Goal: Transaction & Acquisition: Purchase product/service

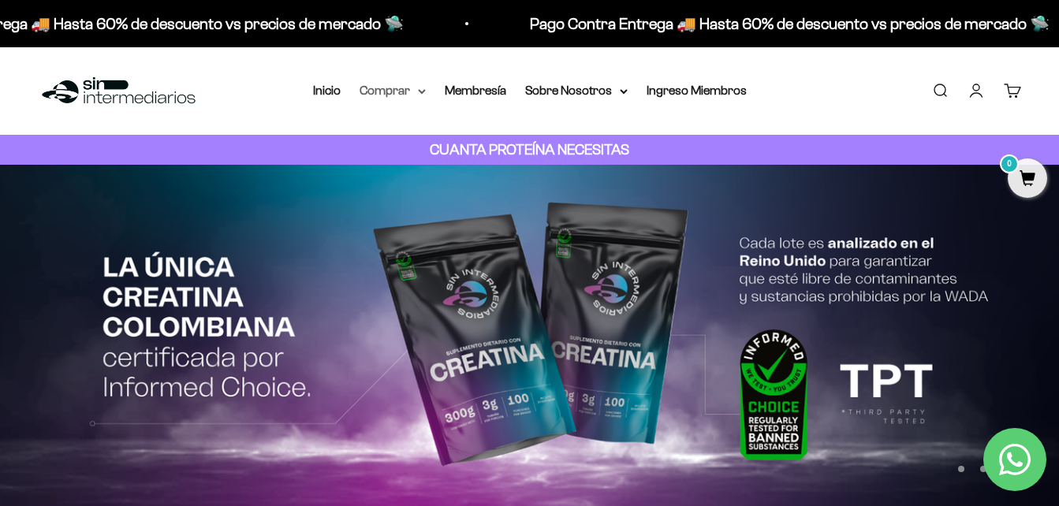
click at [396, 91] on summary "Comprar" at bounding box center [392, 90] width 66 height 20
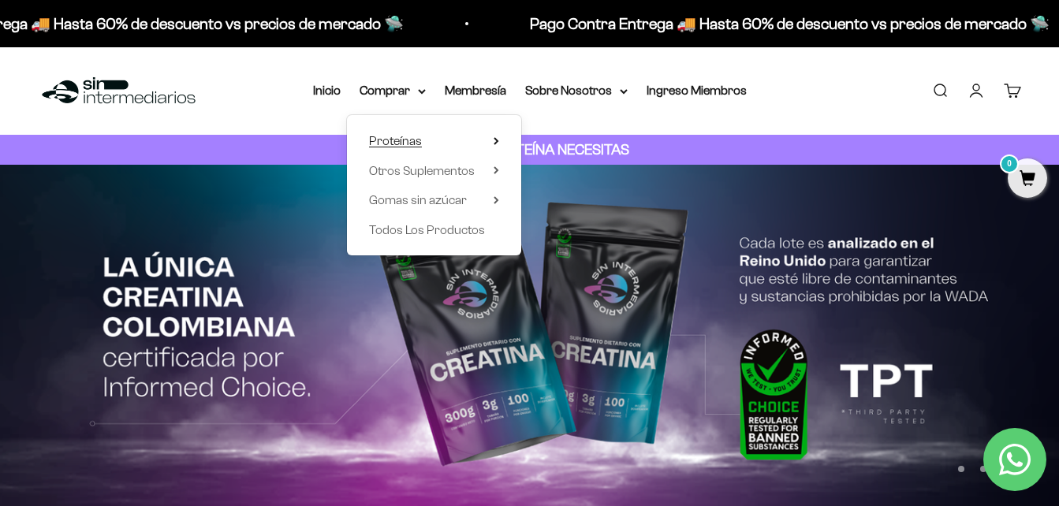
click at [408, 136] on span "Proteínas" at bounding box center [395, 140] width 53 height 13
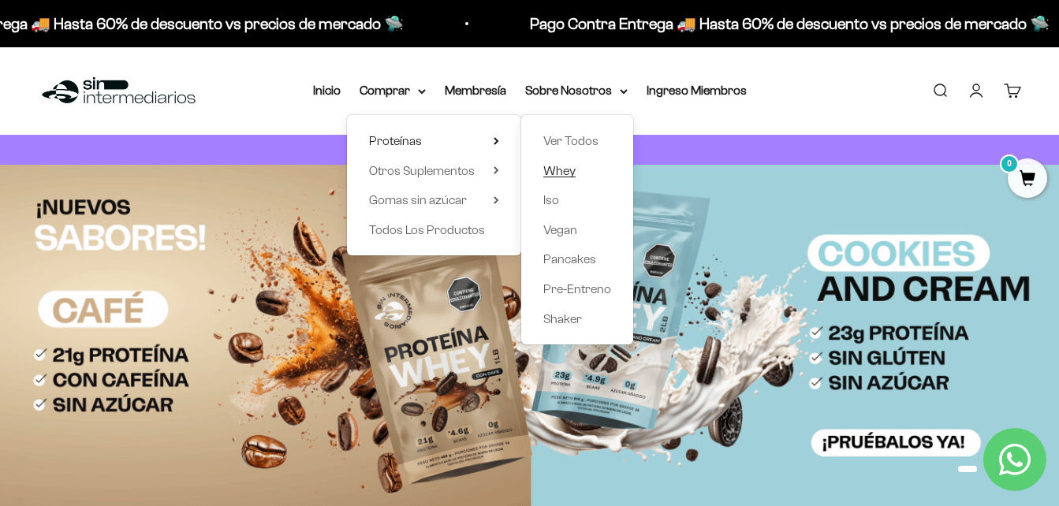
click at [558, 171] on span "Whey" at bounding box center [559, 170] width 32 height 13
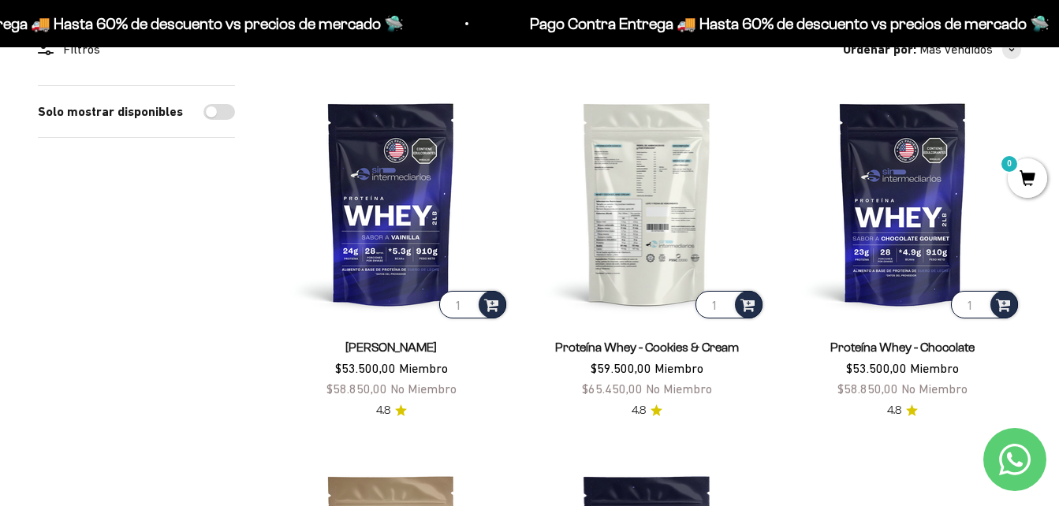
scroll to position [164, 0]
click at [647, 277] on img at bounding box center [646, 202] width 236 height 236
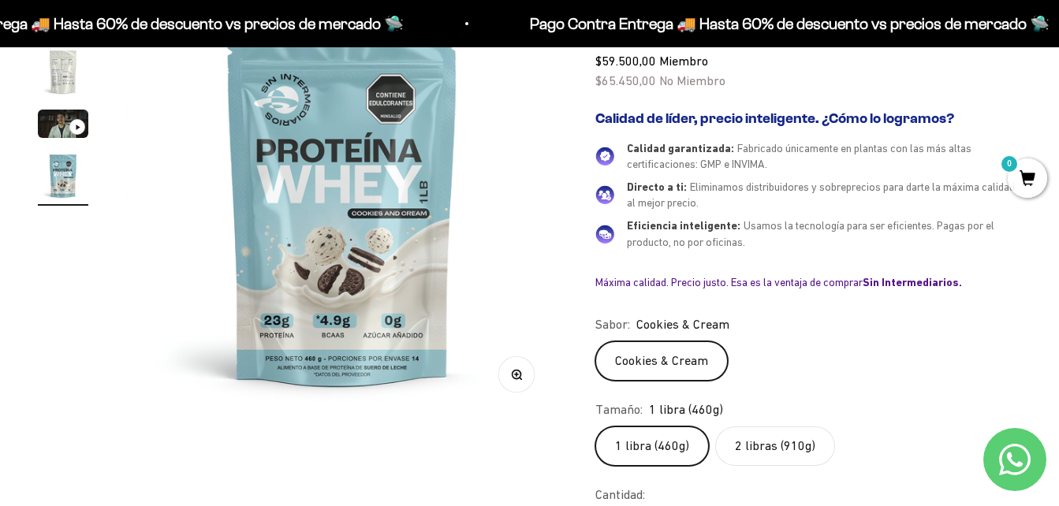
scroll to position [230, 0]
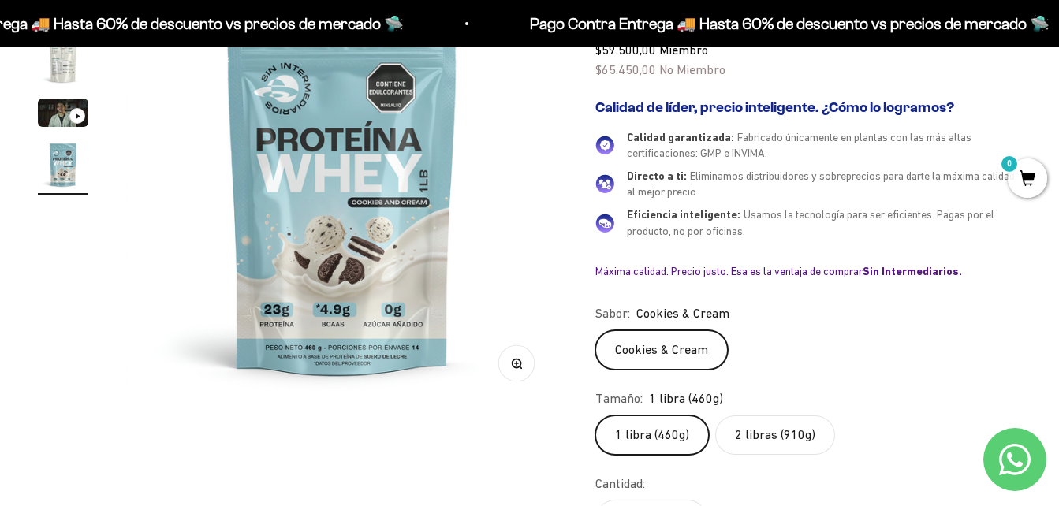
click at [807, 439] on label "2 libras (910g)" at bounding box center [775, 434] width 120 height 39
click at [595, 415] on input "2 libras (910g)" at bounding box center [594, 415] width 1 height 1
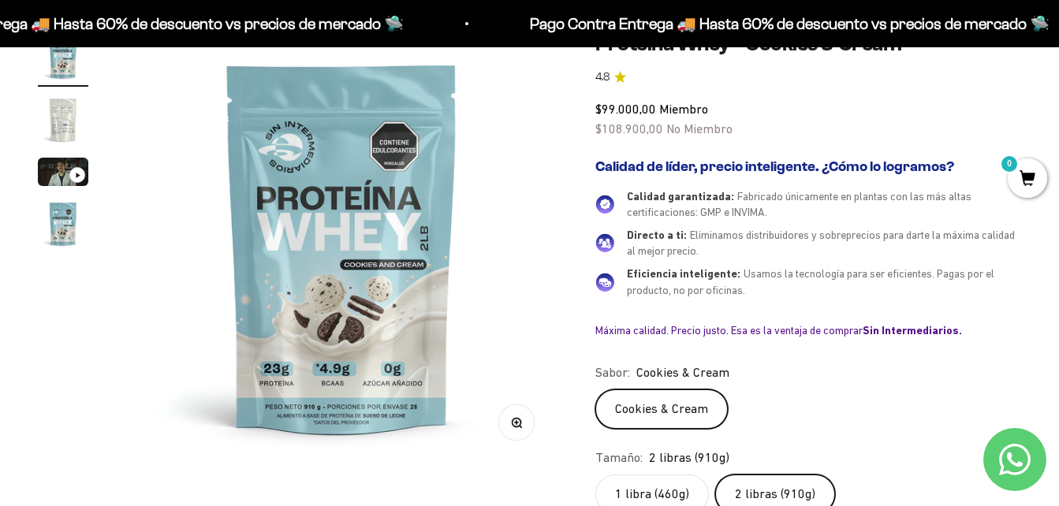
scroll to position [170, 0]
click at [676, 489] on label "1 libra (460g)" at bounding box center [652, 494] width 114 height 39
click at [595, 475] on input "1 libra (460g)" at bounding box center [594, 475] width 1 height 1
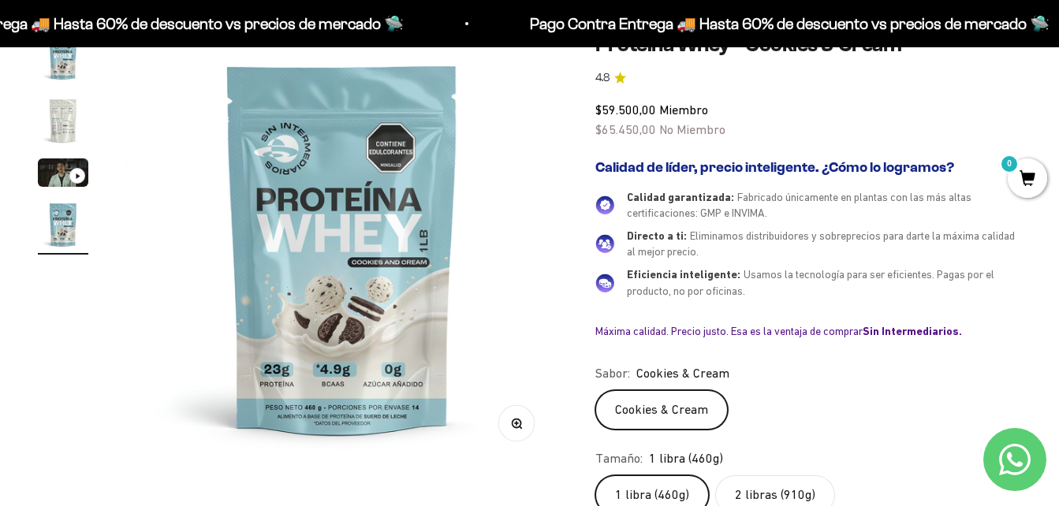
click at [758, 490] on label "2 libras (910g)" at bounding box center [775, 494] width 120 height 39
click at [595, 475] on input "2 libras (910g)" at bounding box center [594, 475] width 1 height 1
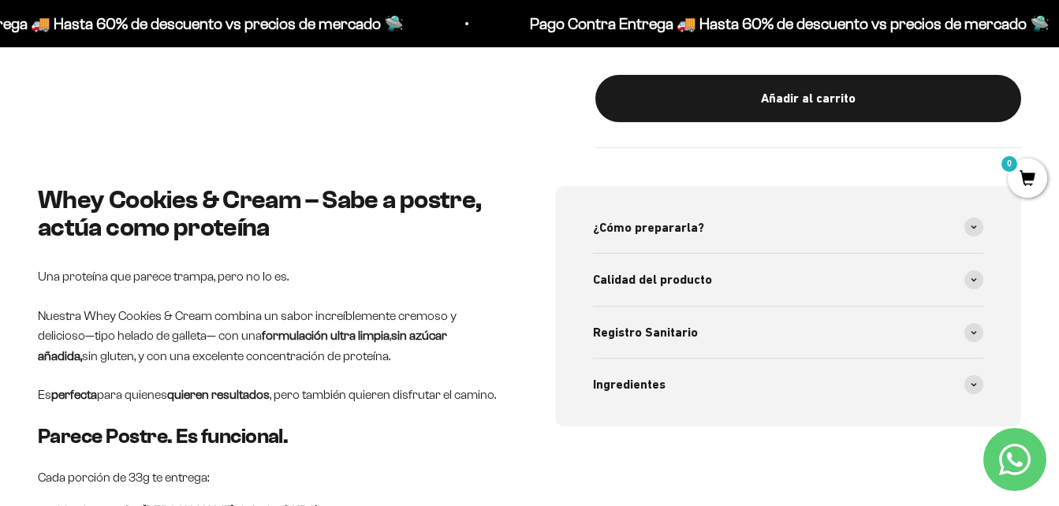
scroll to position [729, 0]
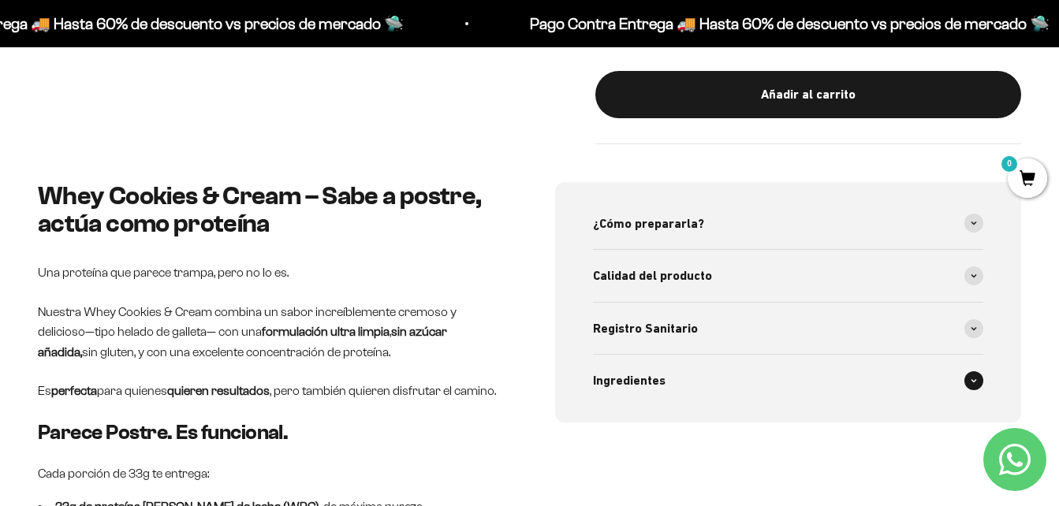
click at [743, 390] on div "Ingredientes" at bounding box center [788, 381] width 391 height 52
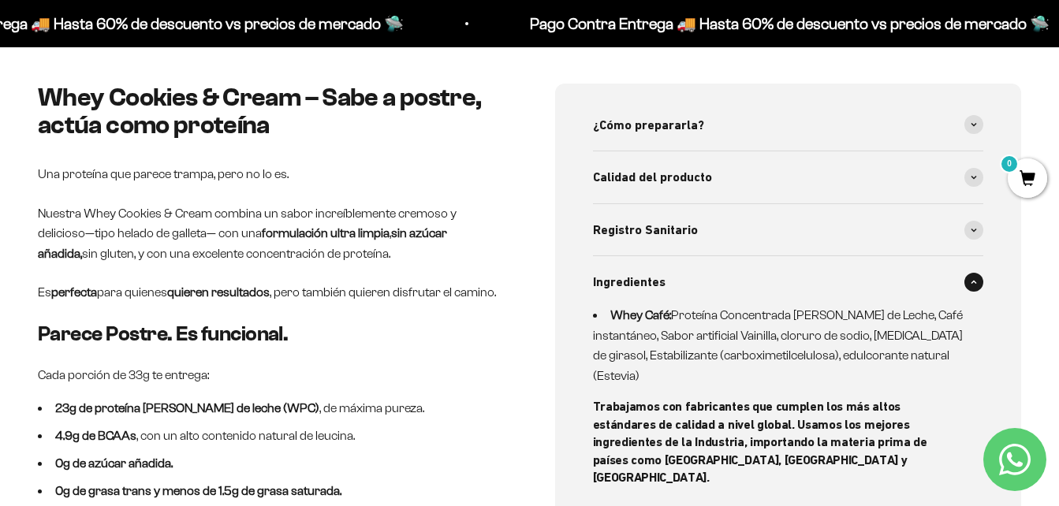
scroll to position [828, 0]
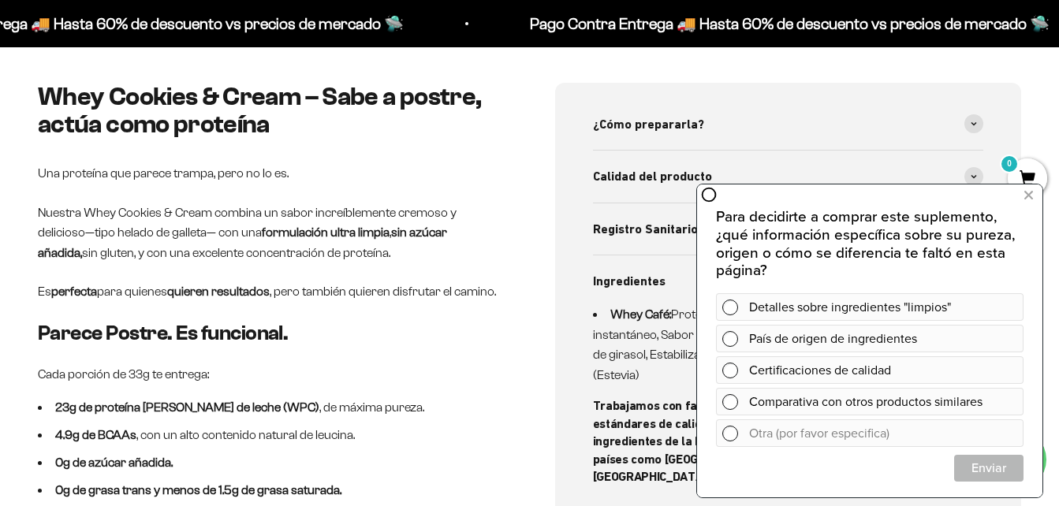
click at [478, 359] on div "Whey Cookies & Cream – Sabe a postre, actúa como proteína Una proteína que pare…" at bounding box center [271, 494] width 467 height 823
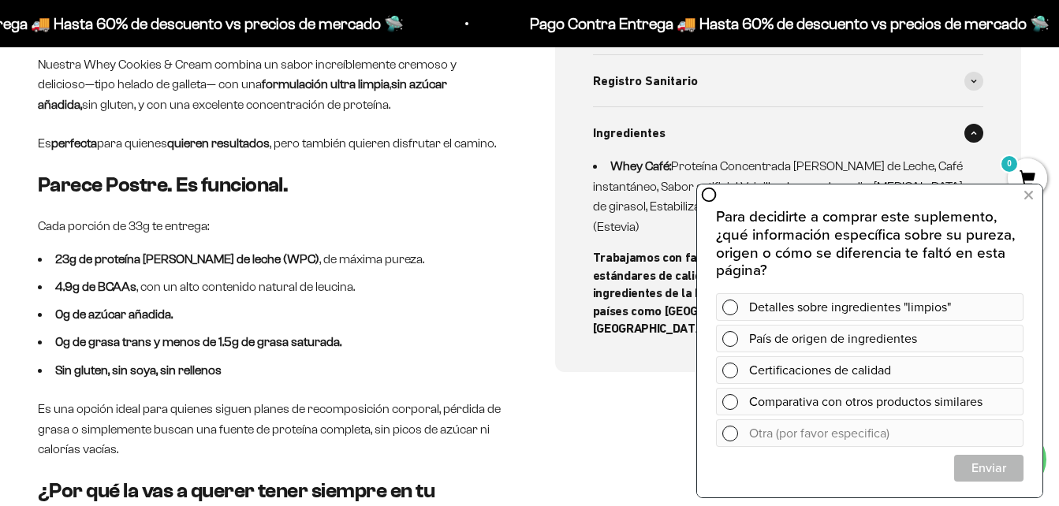
scroll to position [979, 0]
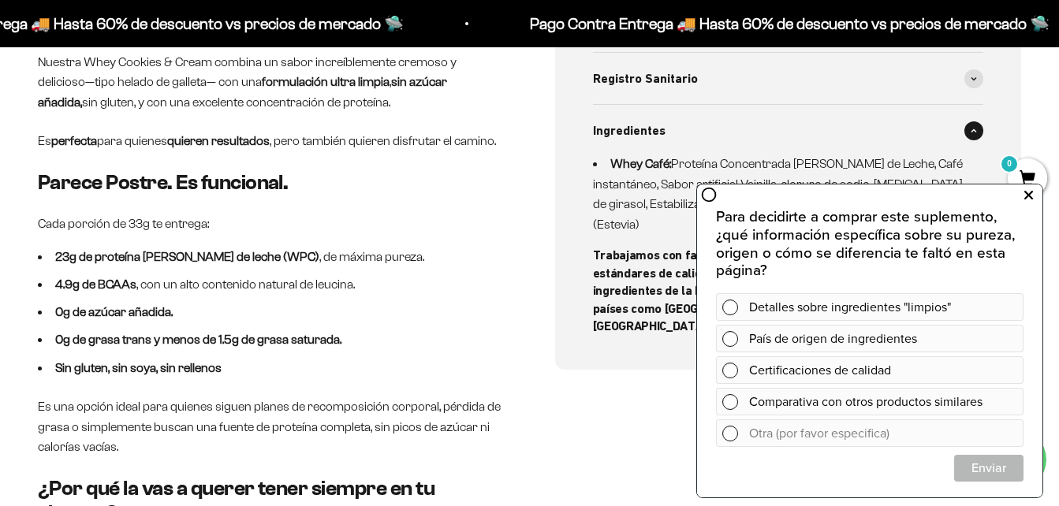
click at [1024, 191] on icon at bounding box center [1028, 195] width 9 height 20
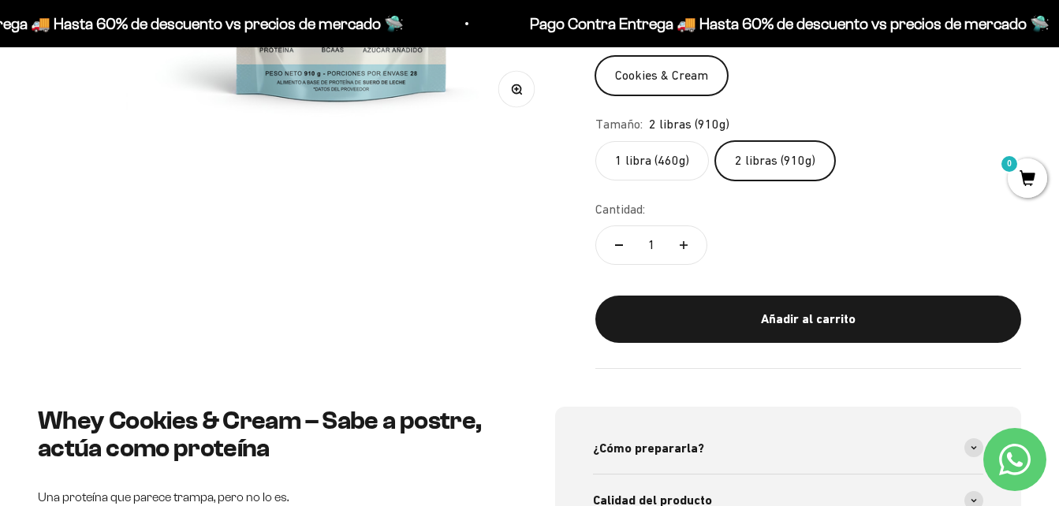
scroll to position [506, 0]
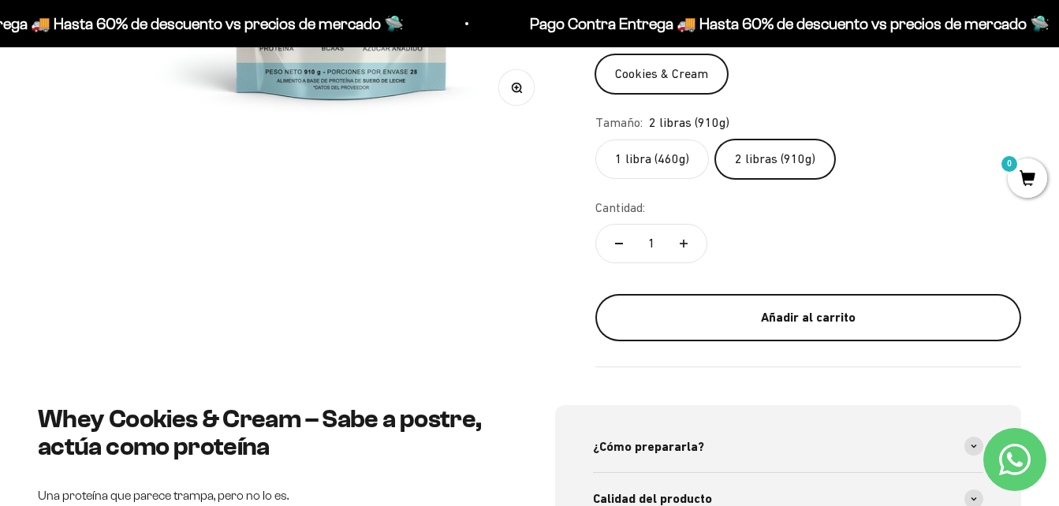
click at [656, 327] on div "Añadir al carrito" at bounding box center [808, 317] width 363 height 20
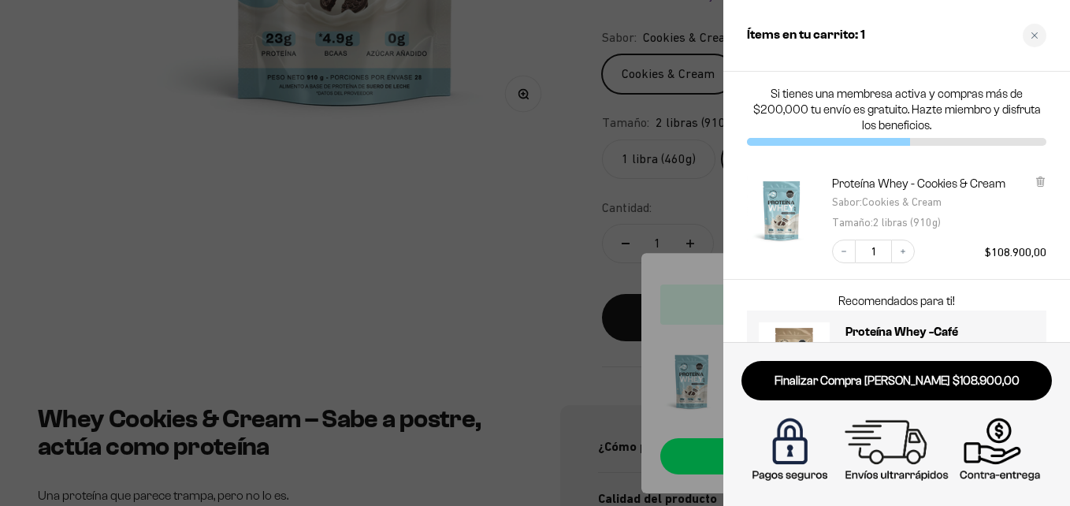
click at [507, 259] on div at bounding box center [535, 253] width 1070 height 506
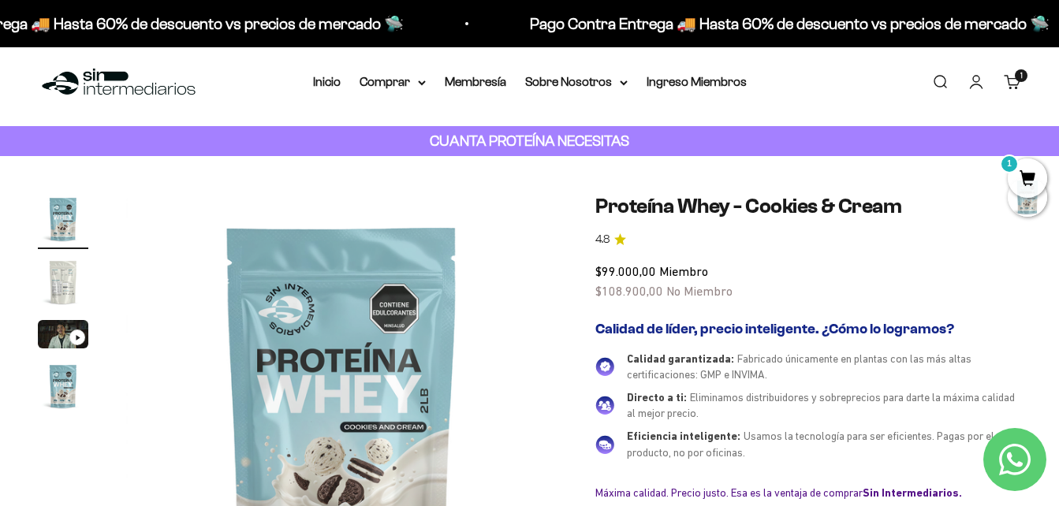
scroll to position [0, 0]
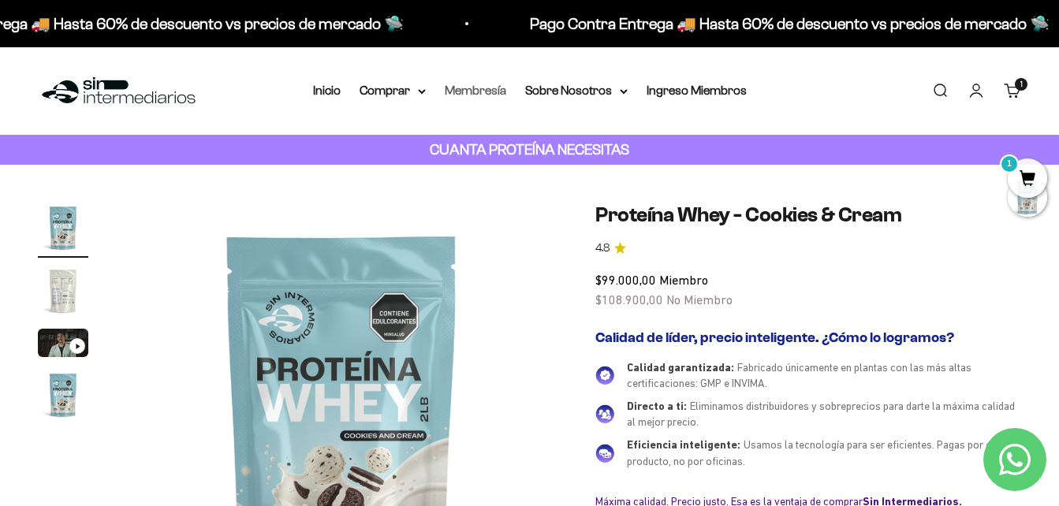
click at [475, 91] on link "Membresía" at bounding box center [475, 90] width 61 height 13
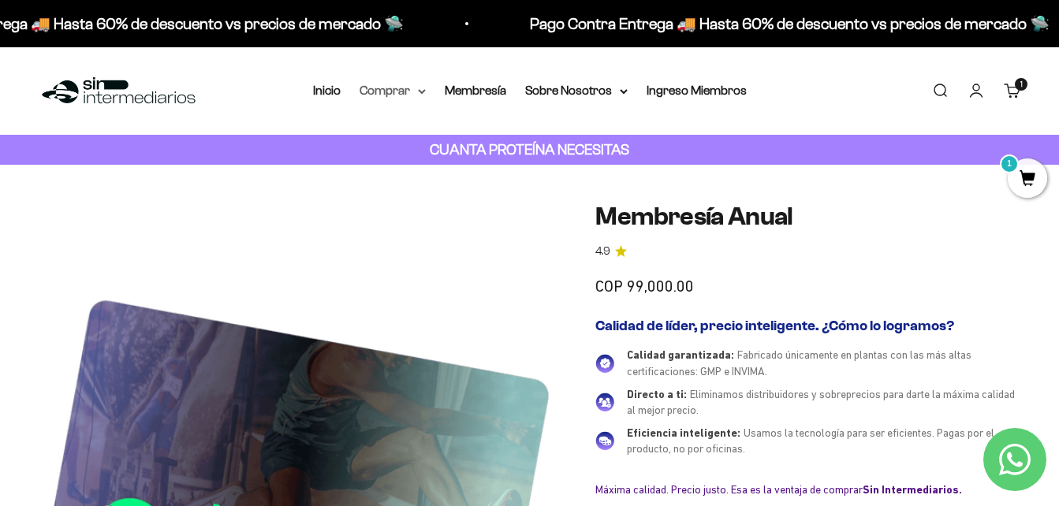
click at [404, 93] on summary "Comprar" at bounding box center [392, 90] width 66 height 20
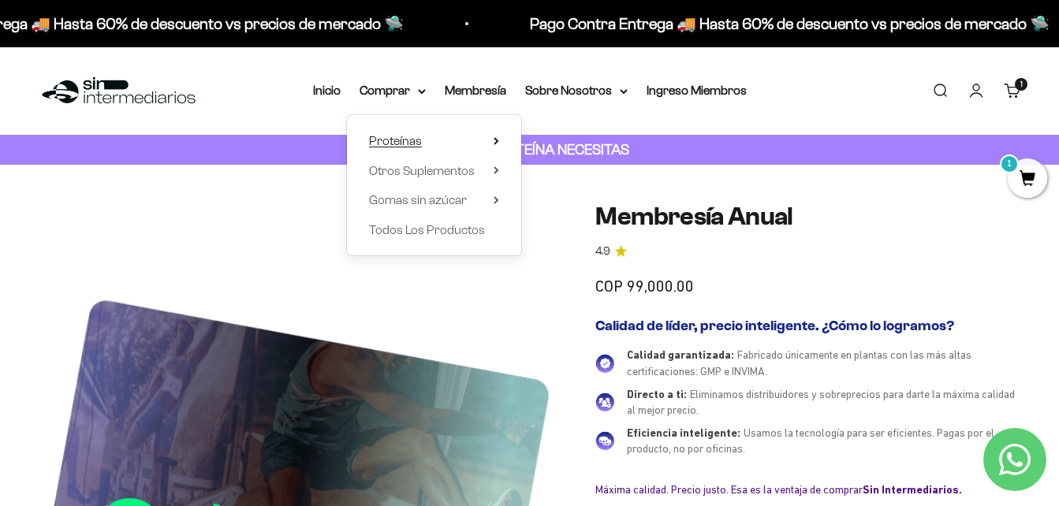
click at [406, 140] on span "Proteínas" at bounding box center [395, 140] width 53 height 13
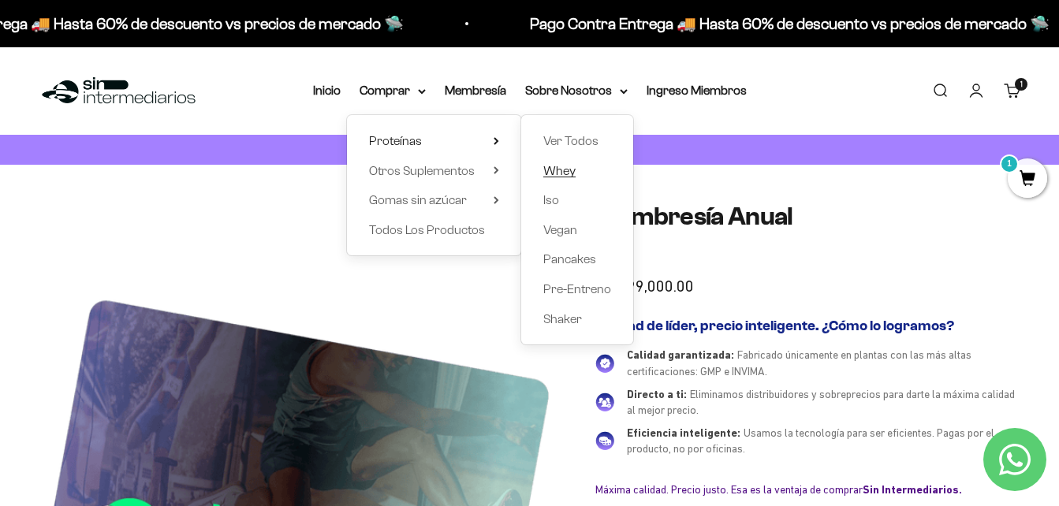
click at [564, 170] on span "Whey" at bounding box center [559, 170] width 32 height 13
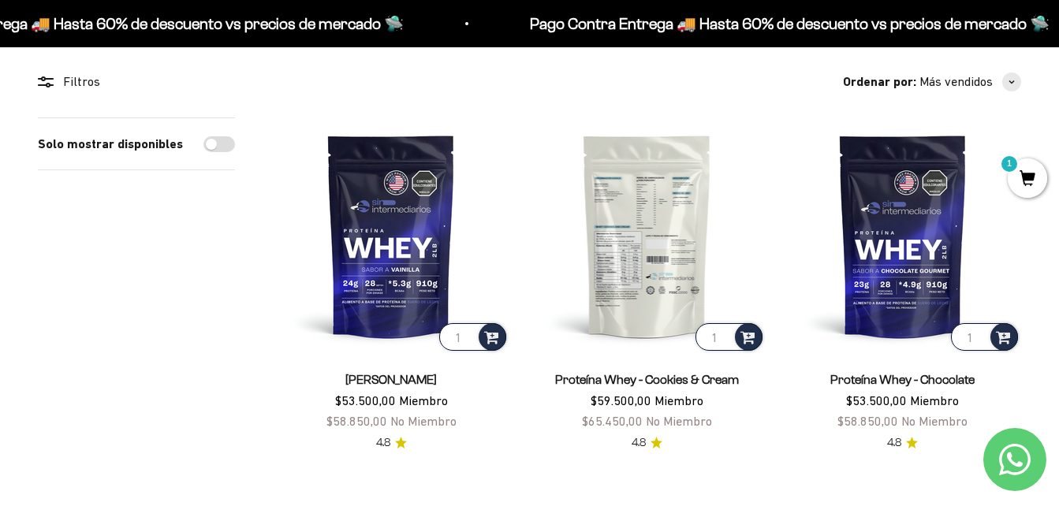
scroll to position [132, 0]
click at [651, 279] on img at bounding box center [646, 235] width 236 height 236
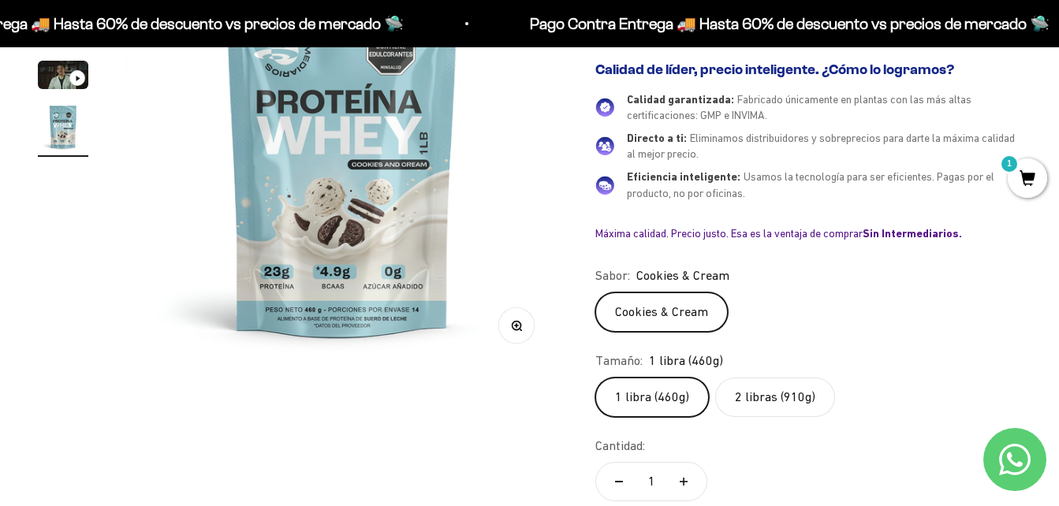
scroll to position [270, 0]
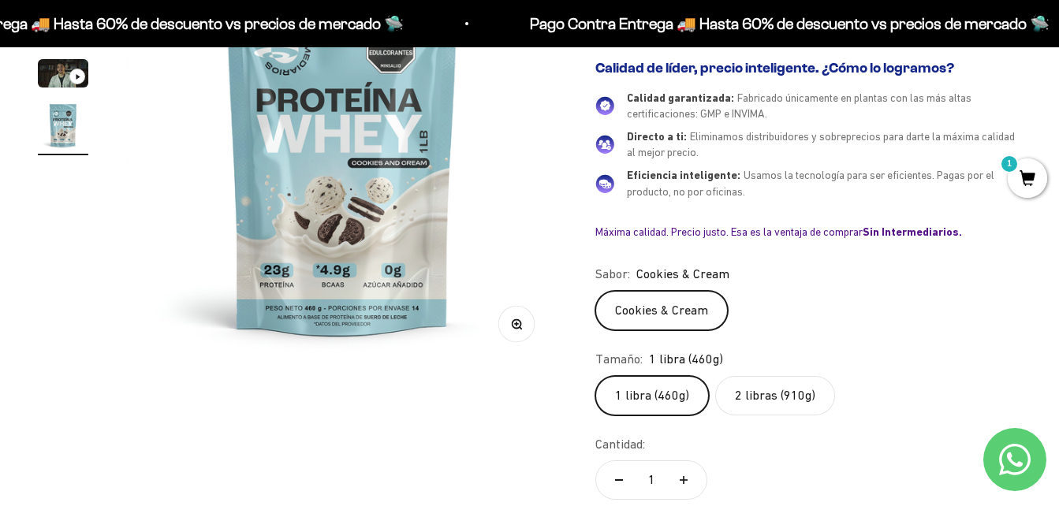
click at [769, 400] on label "2 libras (910g)" at bounding box center [775, 395] width 120 height 39
click at [595, 376] on input "2 libras (910g)" at bounding box center [594, 375] width 1 height 1
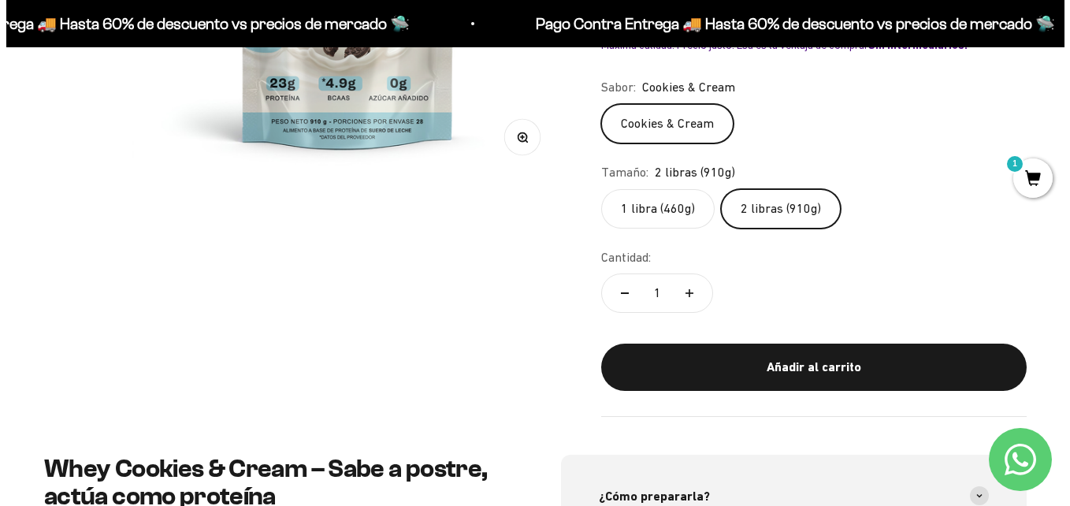
scroll to position [457, 0]
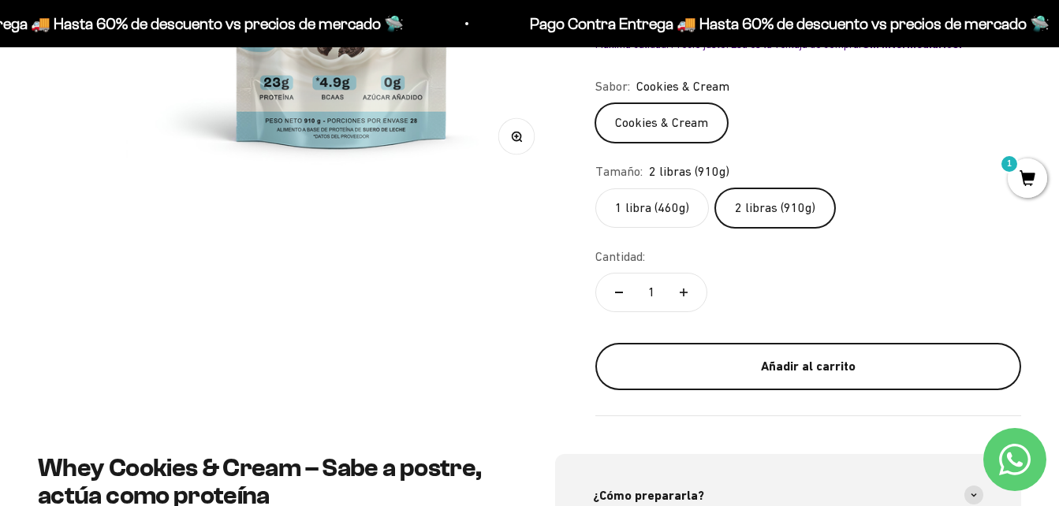
click at [767, 382] on button "Añadir al carrito" at bounding box center [808, 366] width 426 height 47
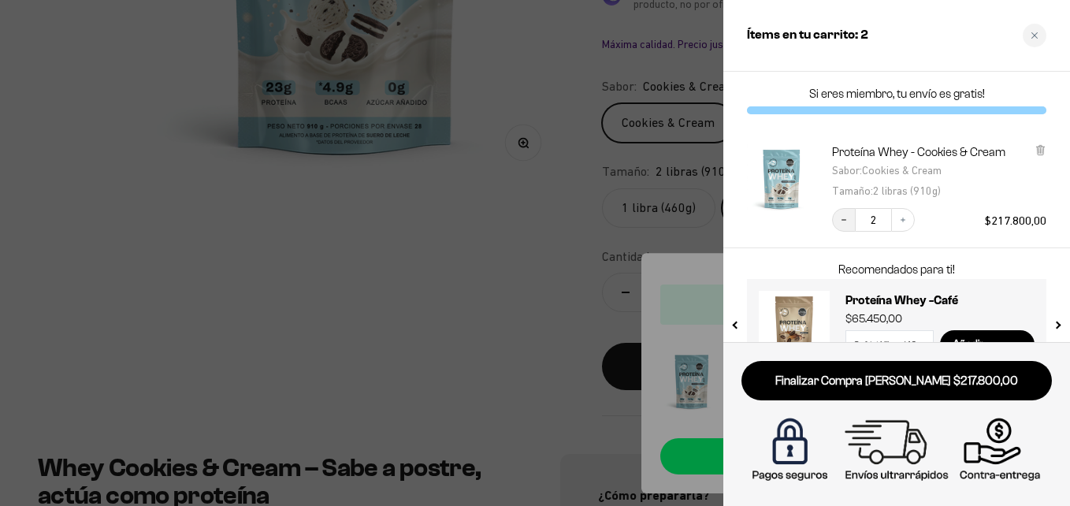
click at [843, 226] on button "Decrease quantity" at bounding box center [844, 220] width 24 height 24
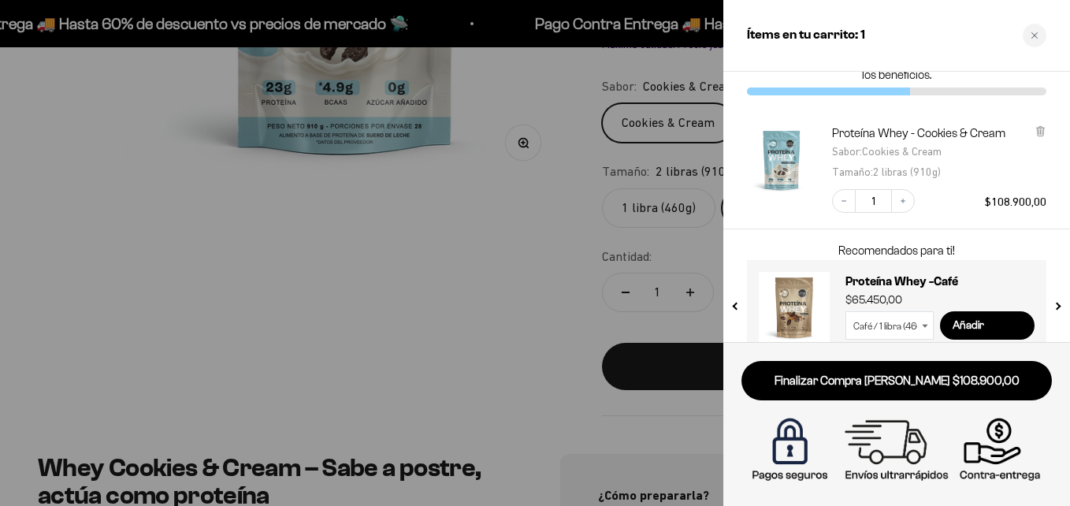
scroll to position [75, 0]
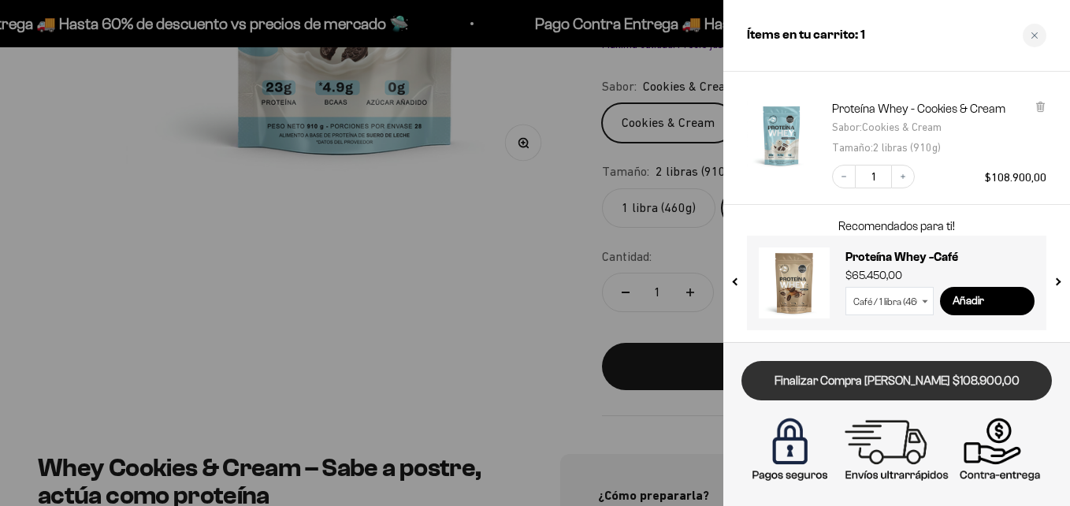
click at [879, 385] on link "Finalizar Compra [PERSON_NAME] $108.900,00" at bounding box center [897, 381] width 311 height 40
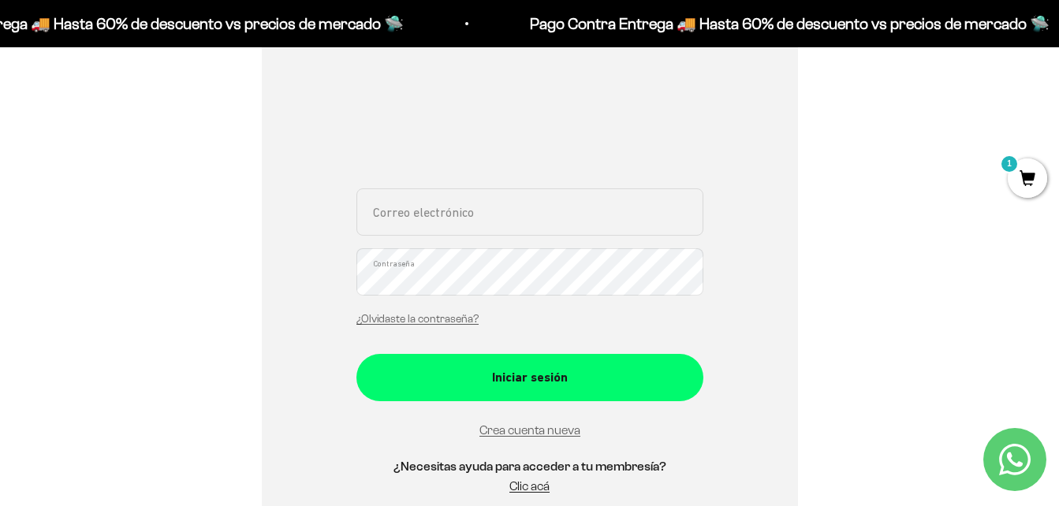
scroll to position [240, 0]
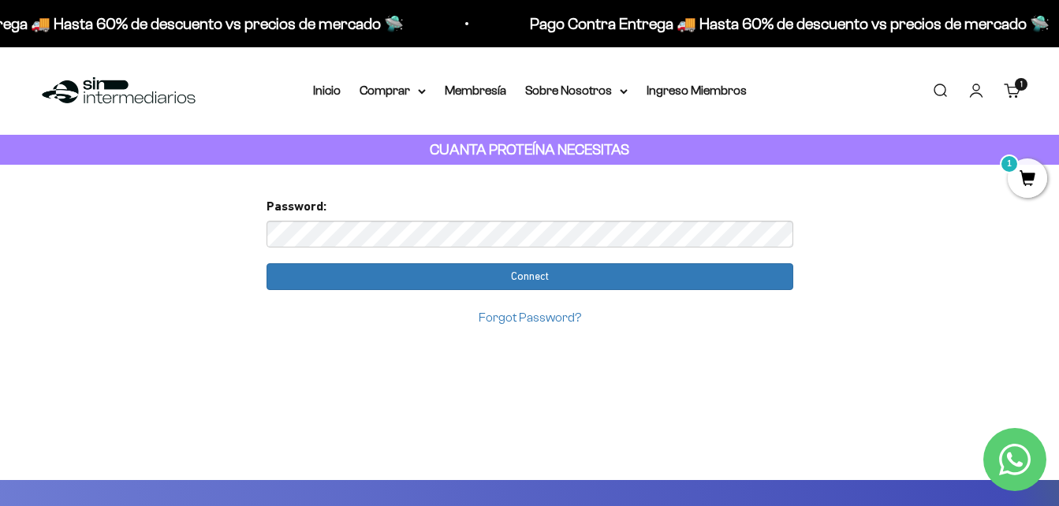
click at [527, 318] on link "Forgot Password?" at bounding box center [529, 317] width 102 height 13
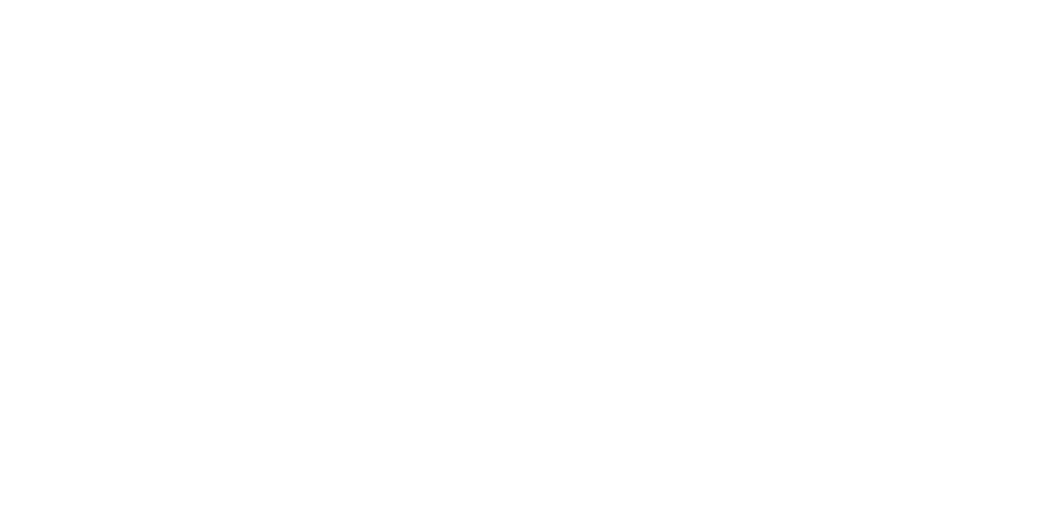
scroll to position [177, 0]
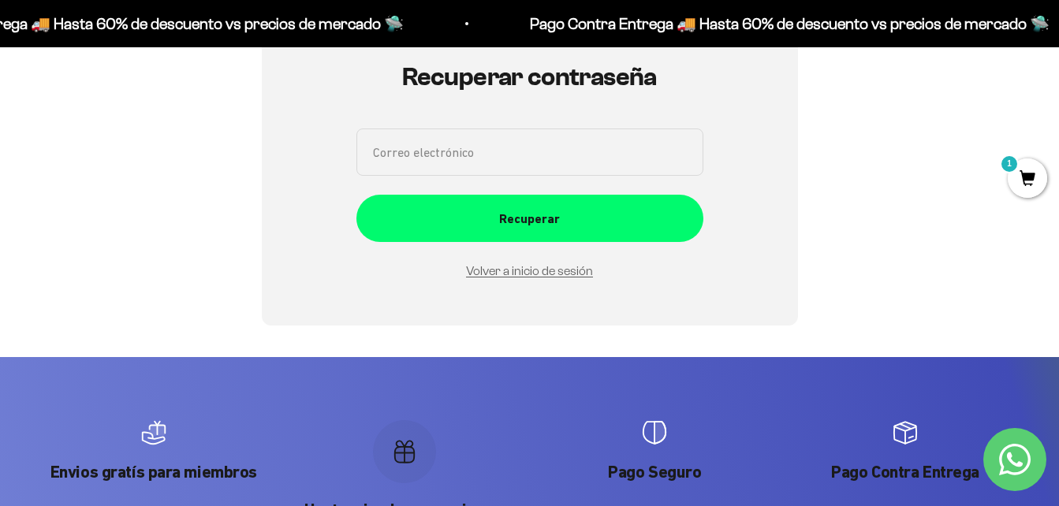
click at [449, 146] on input "Correo electrónico" at bounding box center [529, 151] width 347 height 47
type input "[EMAIL_ADDRESS][DOMAIN_NAME]"
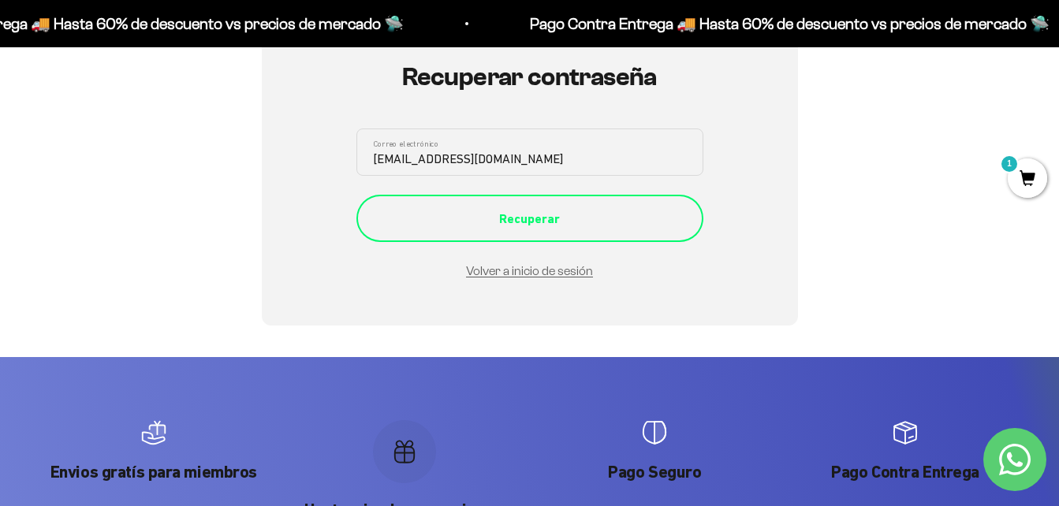
click at [478, 210] on div "Recuperar" at bounding box center [530, 219] width 284 height 20
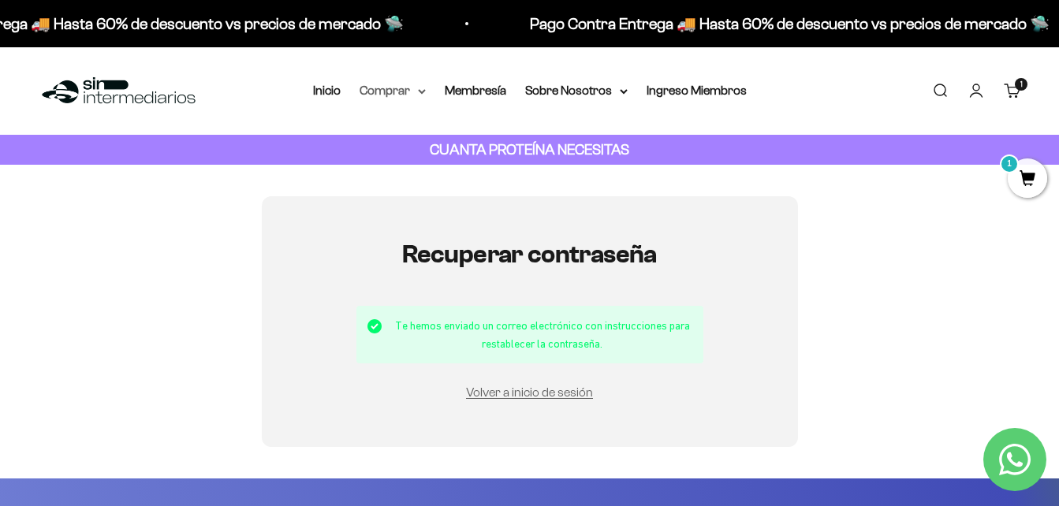
click at [407, 96] on summary "Comprar" at bounding box center [392, 90] width 66 height 20
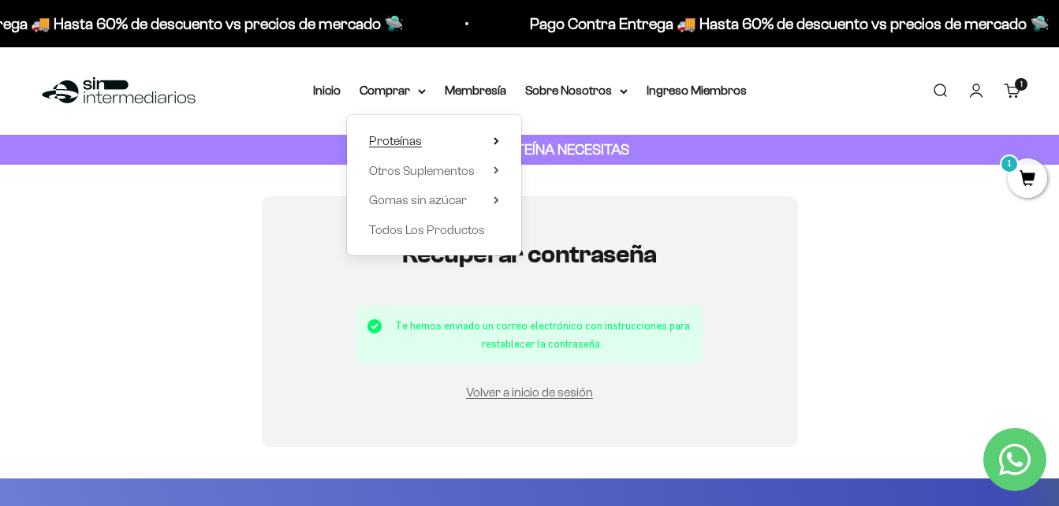
click at [396, 141] on span "Proteínas" at bounding box center [395, 140] width 53 height 13
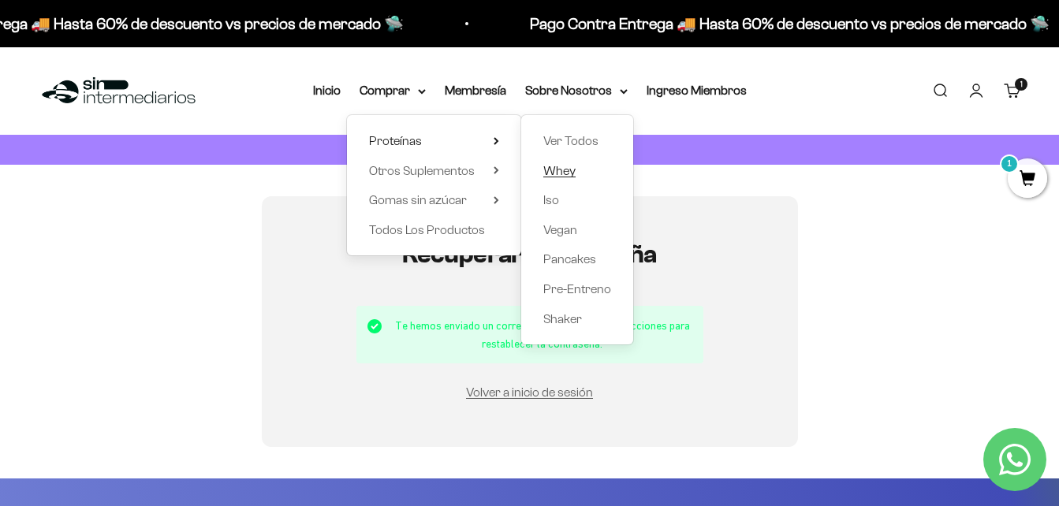
click at [562, 169] on span "Whey" at bounding box center [559, 170] width 32 height 13
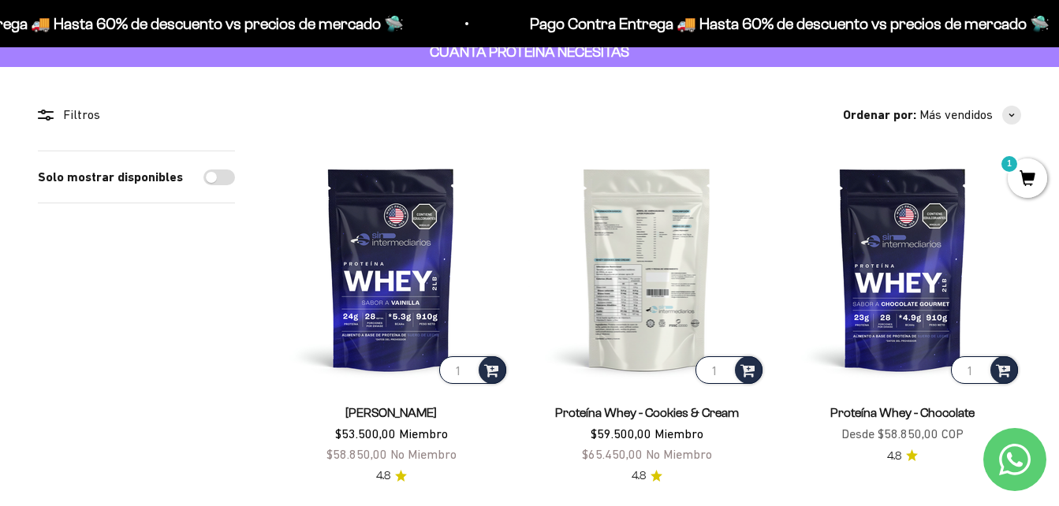
scroll to position [101, 0]
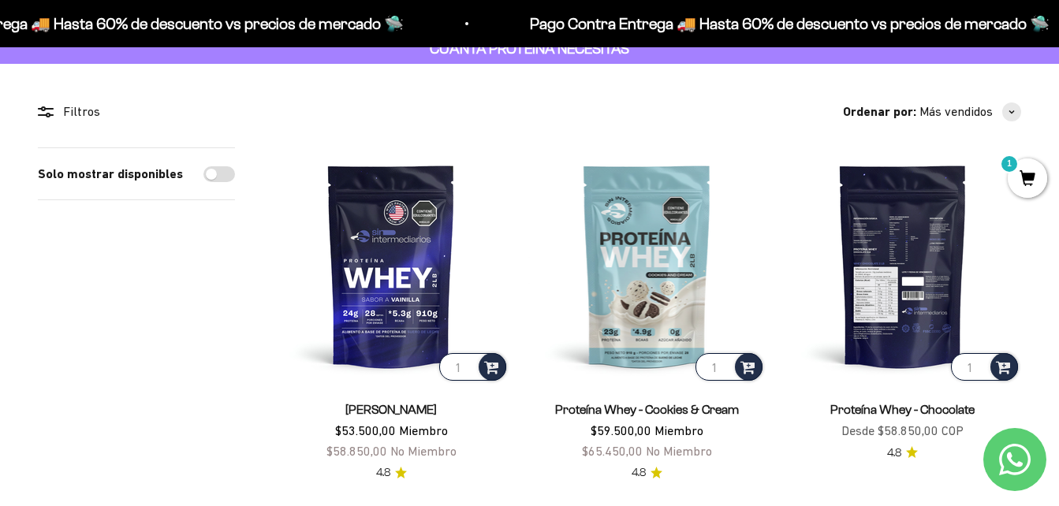
click at [895, 276] on img at bounding box center [902, 265] width 236 height 236
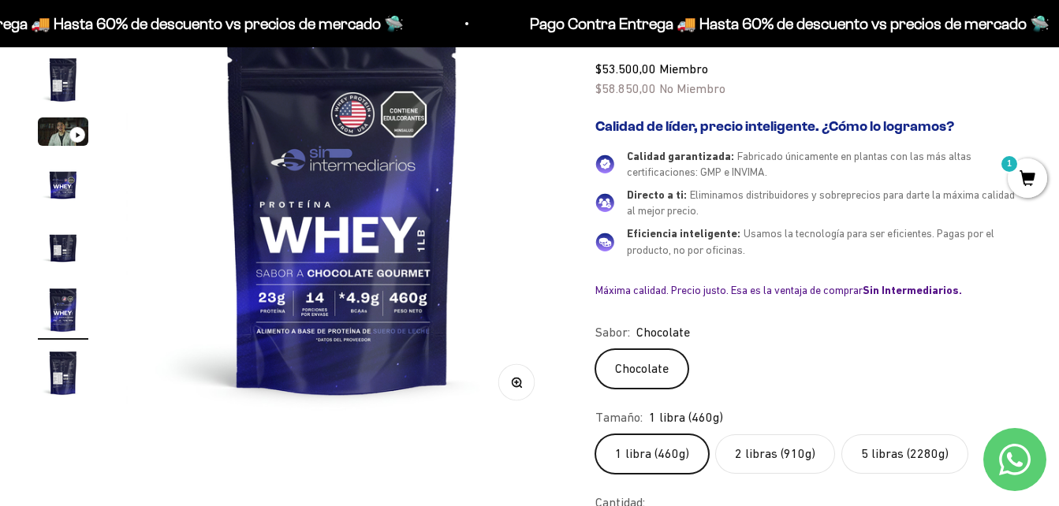
click at [880, 454] on label "5 libras (2280g)" at bounding box center [904, 453] width 127 height 39
click at [595, 434] on input "5 libras (2280g)" at bounding box center [594, 434] width 1 height 1
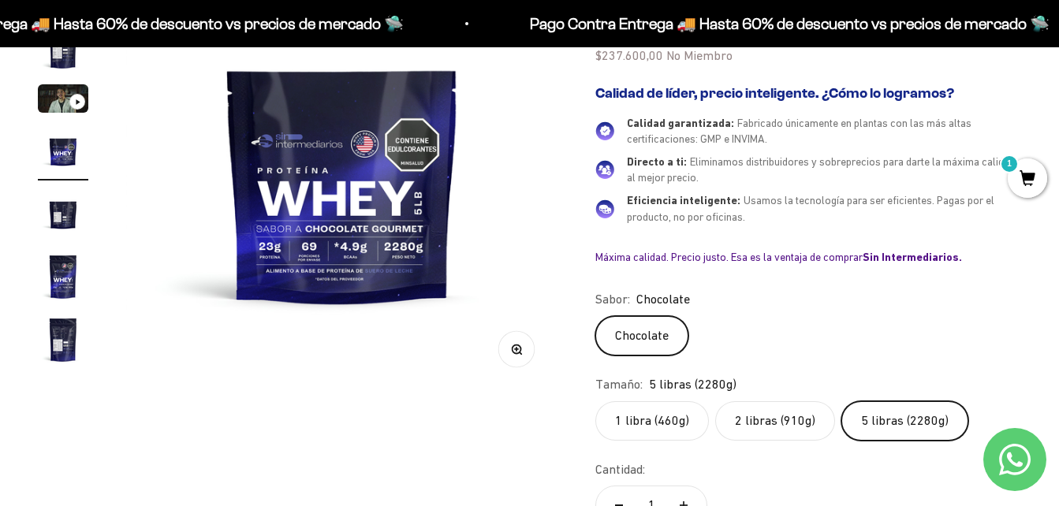
scroll to position [245, 0]
click at [769, 415] on label "2 libras (910g)" at bounding box center [775, 419] width 120 height 39
click at [595, 400] on input "2 libras (910g)" at bounding box center [594, 400] width 1 height 1
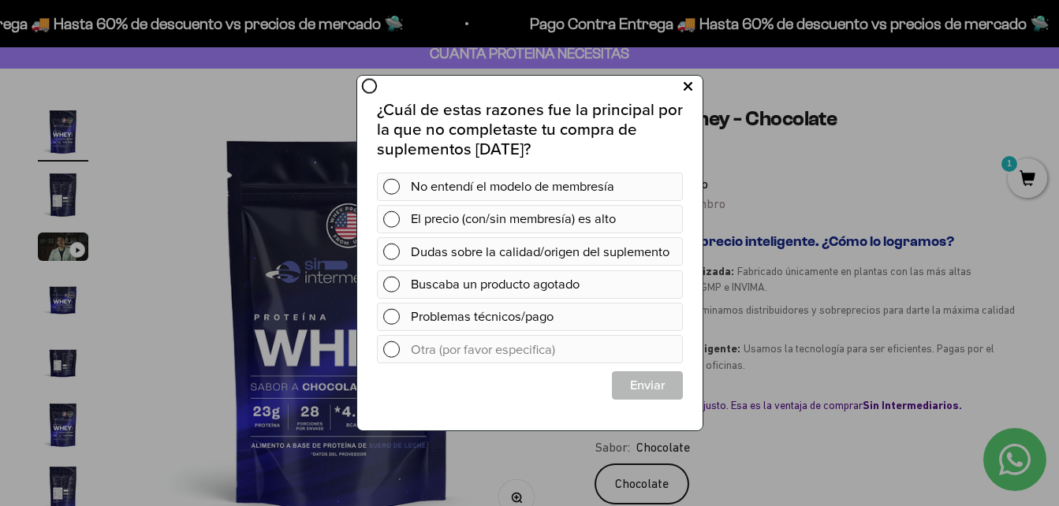
click at [683, 84] on icon at bounding box center [687, 86] width 9 height 21
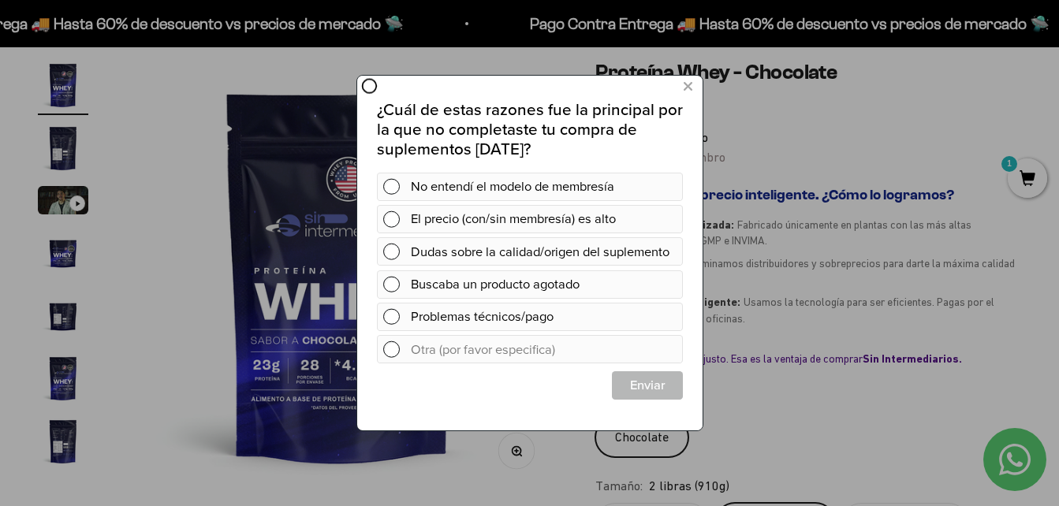
scroll to position [143, 0]
click at [690, 90] on icon at bounding box center [687, 86] width 9 height 21
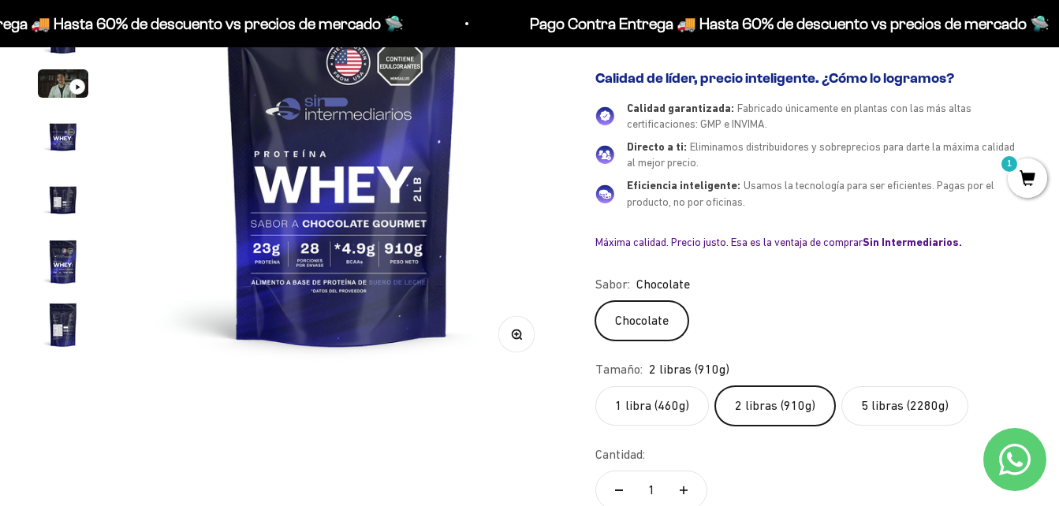
scroll to position [266, 0]
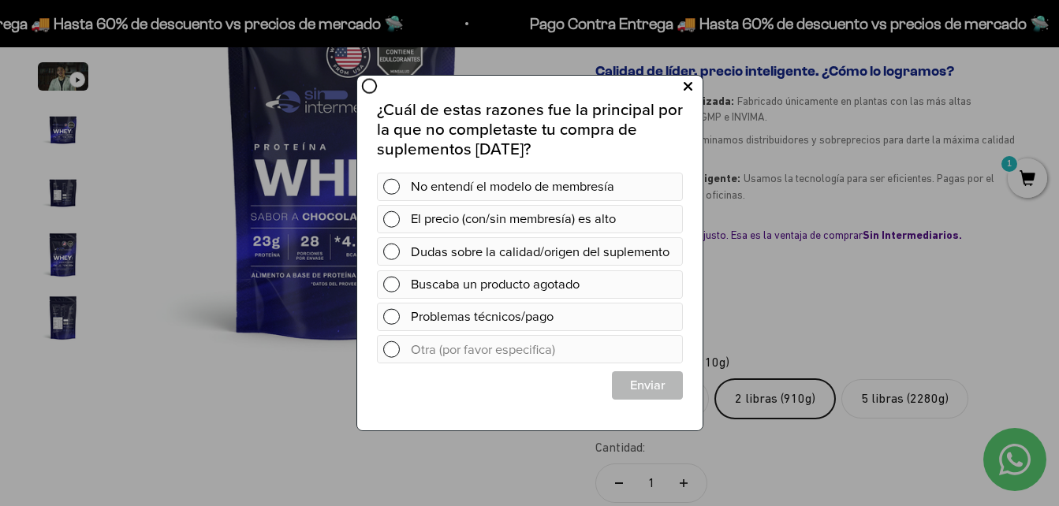
click at [685, 85] on icon at bounding box center [687, 86] width 9 height 21
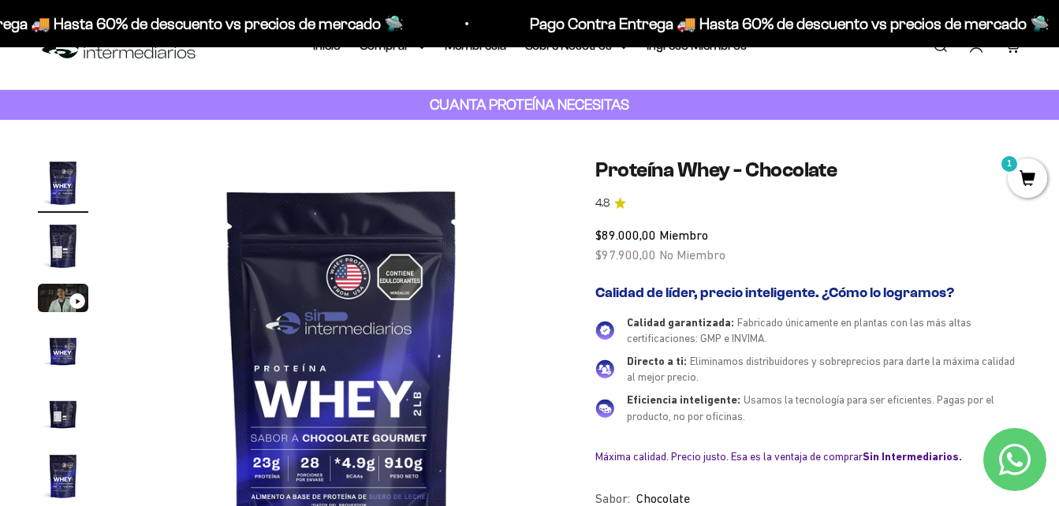
scroll to position [39, 0]
